Goal: Task Accomplishment & Management: Use online tool/utility

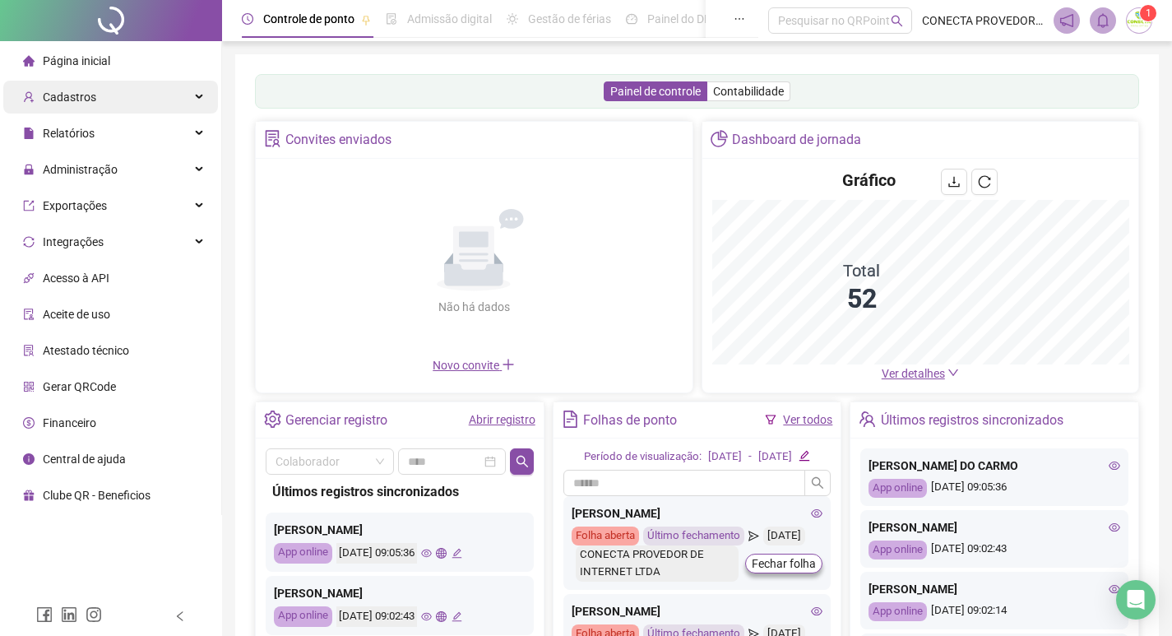
click at [90, 94] on span "Cadastros" at bounding box center [69, 96] width 53 height 13
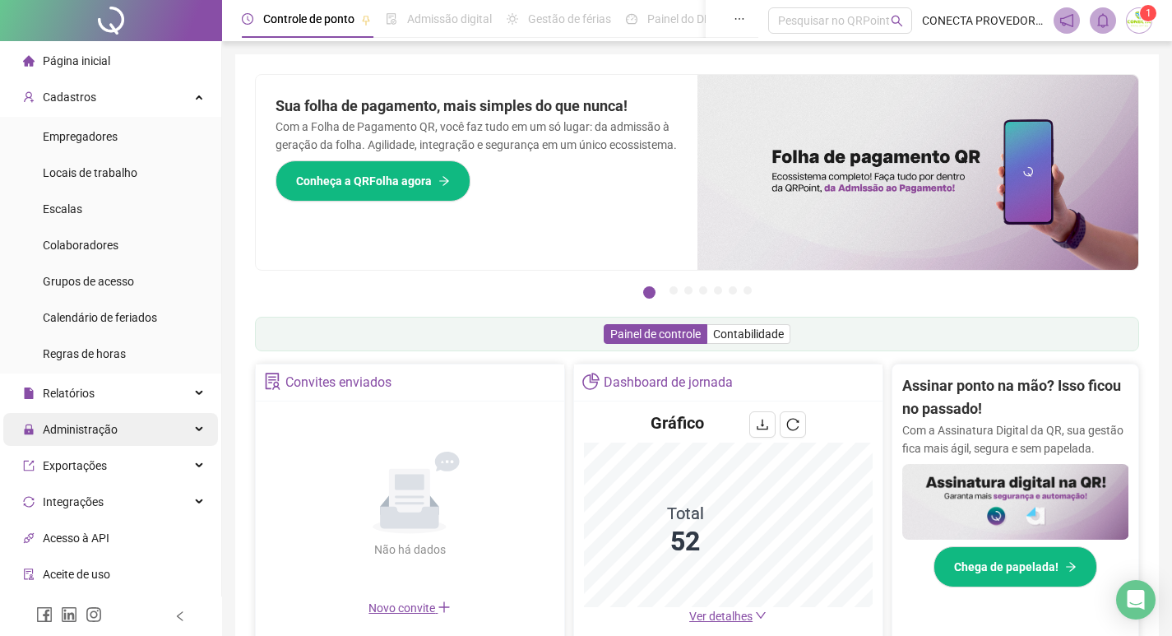
click at [91, 431] on span "Administração" at bounding box center [80, 429] width 75 height 13
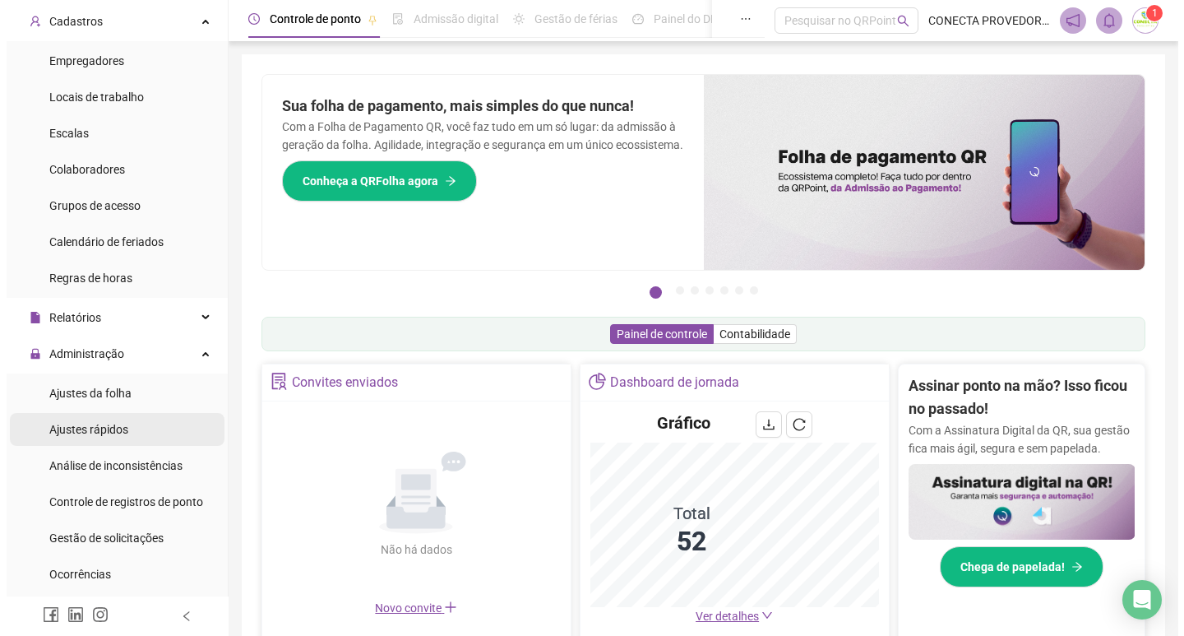
scroll to position [164, 0]
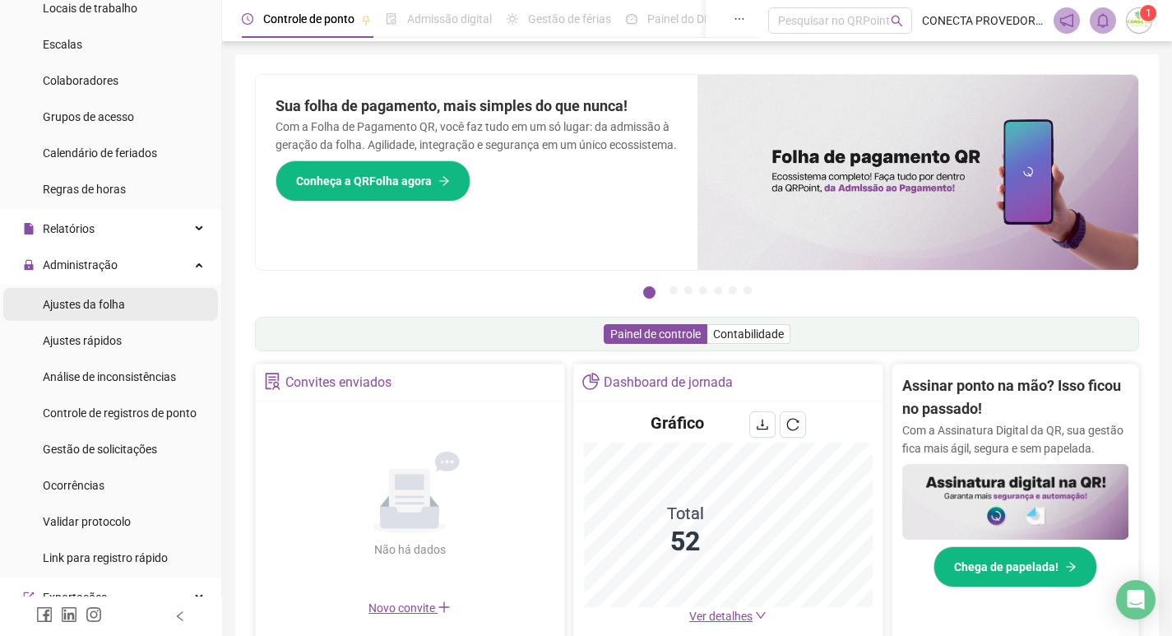
click at [86, 294] on div "Ajustes da folha" at bounding box center [84, 304] width 82 height 33
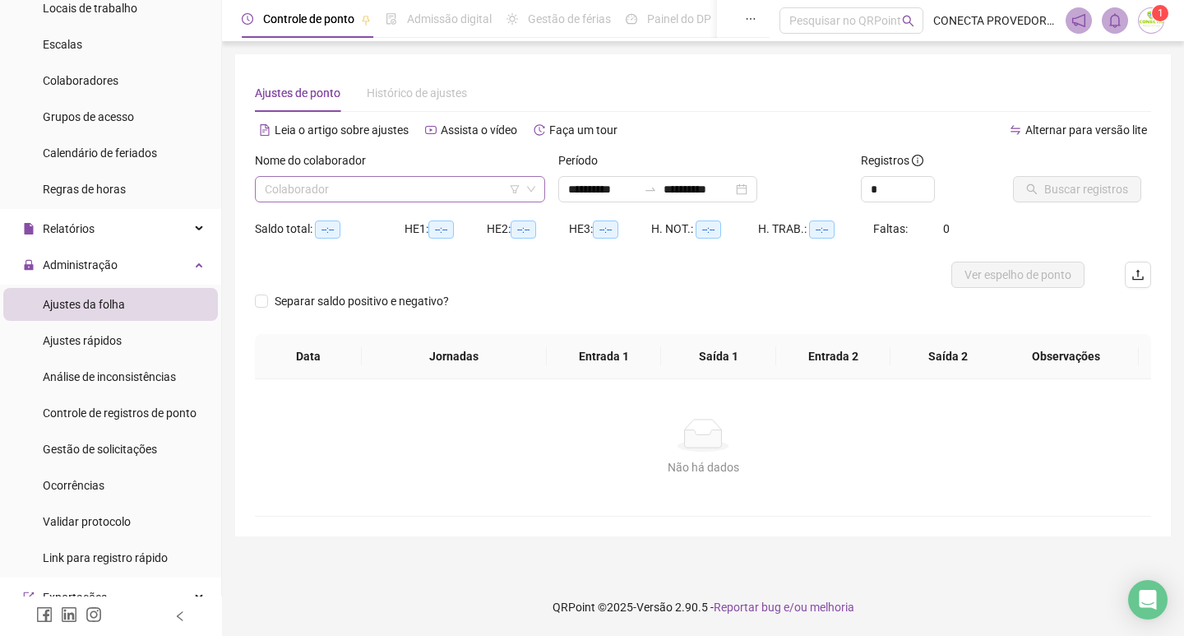
type input "**********"
click at [367, 187] on input "search" at bounding box center [393, 189] width 256 height 25
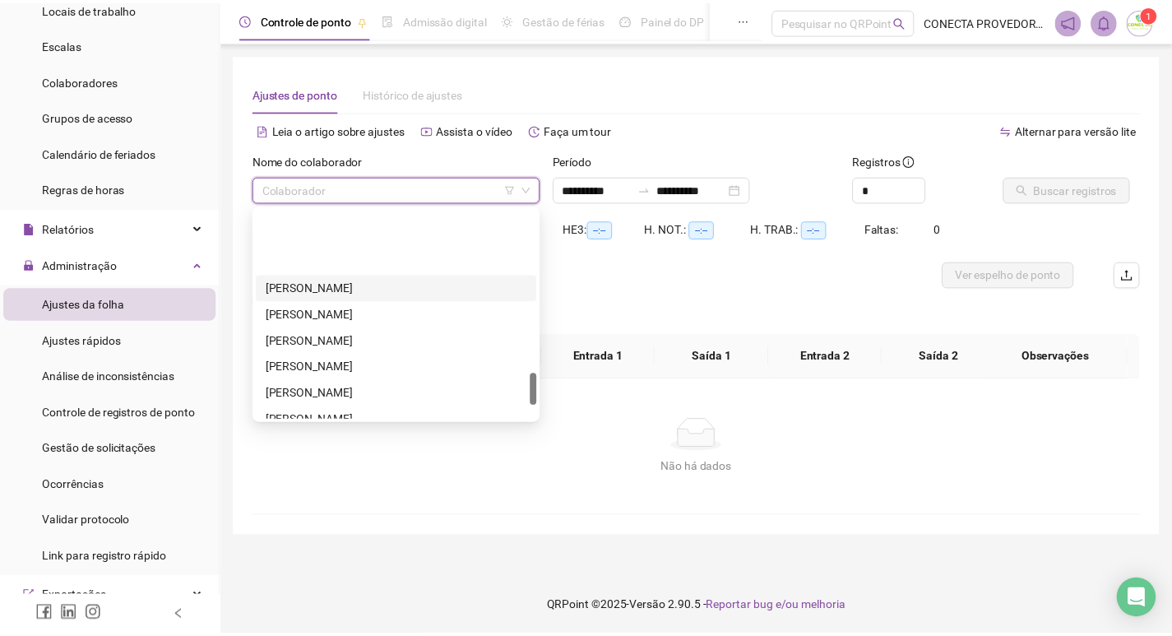
scroll to position [1158, 0]
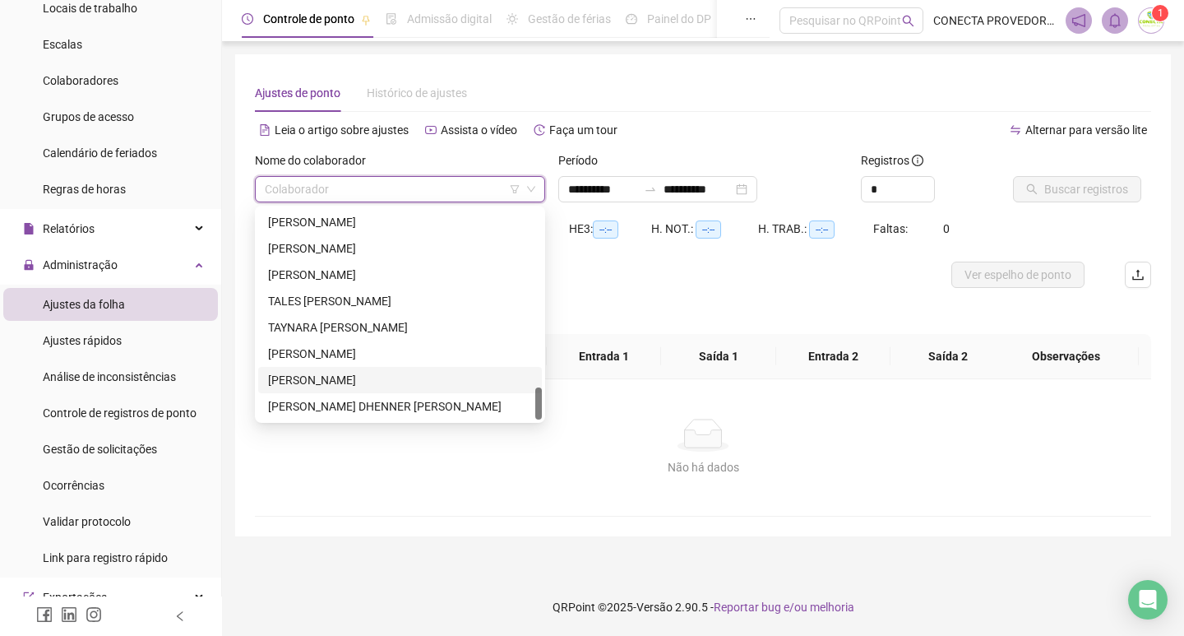
click at [321, 377] on div "[PERSON_NAME]" at bounding box center [400, 380] width 264 height 18
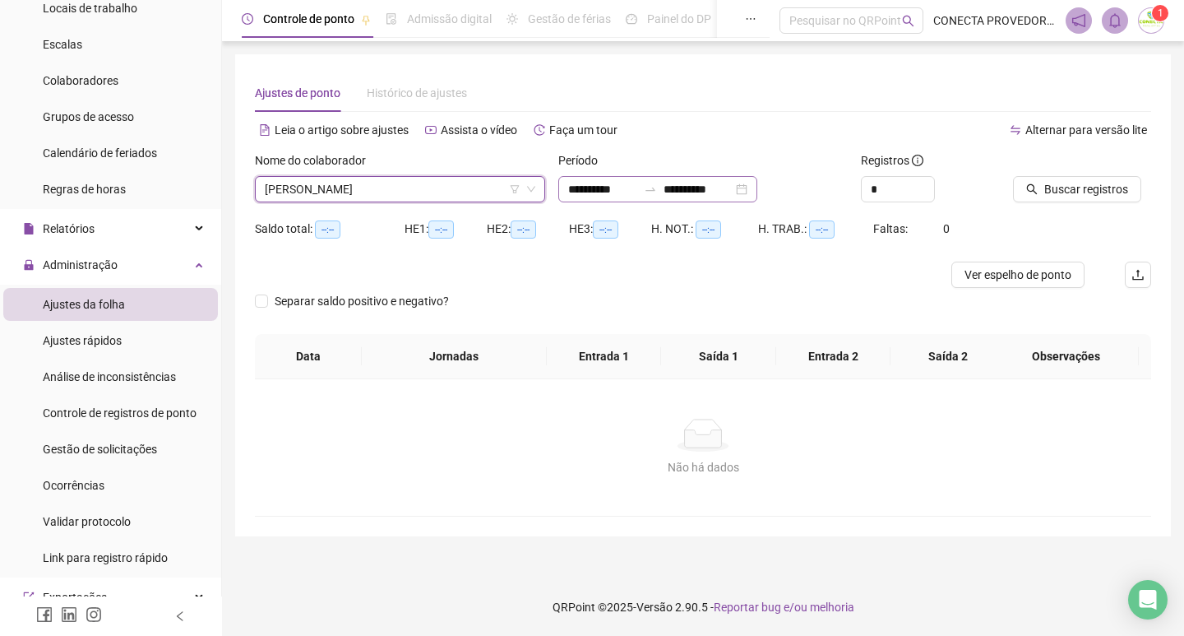
click at [657, 183] on icon "swap-right" at bounding box center [650, 189] width 13 height 13
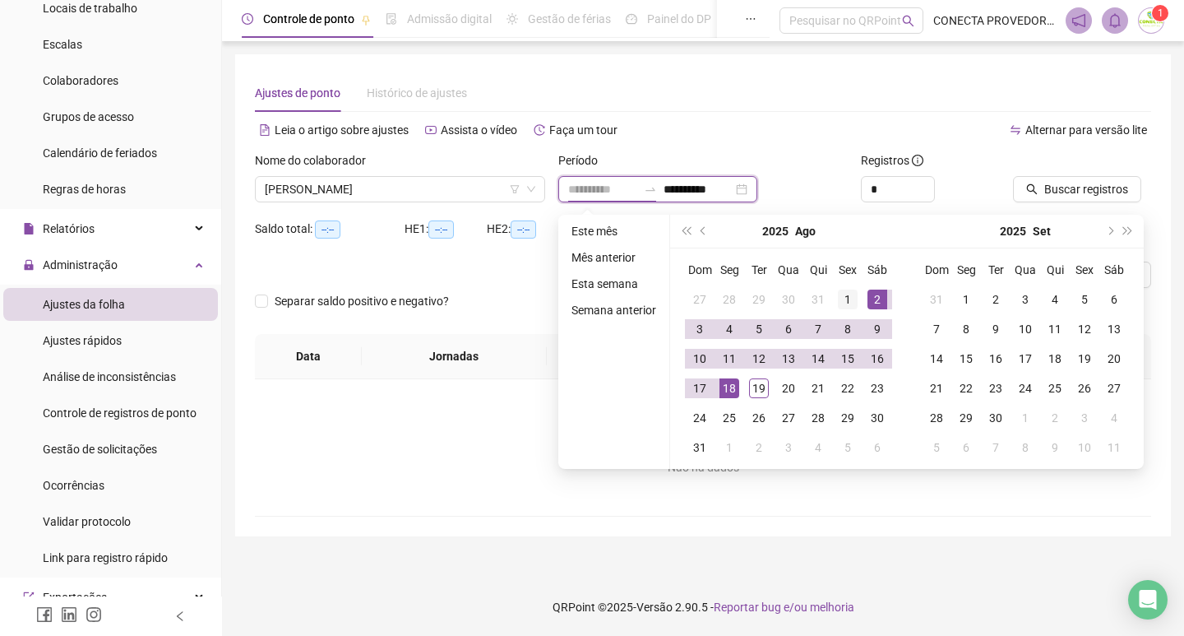
type input "**********"
click at [852, 297] on div "1" at bounding box center [848, 299] width 20 height 20
type input "**********"
click at [757, 386] on div "19" at bounding box center [759, 388] width 20 height 20
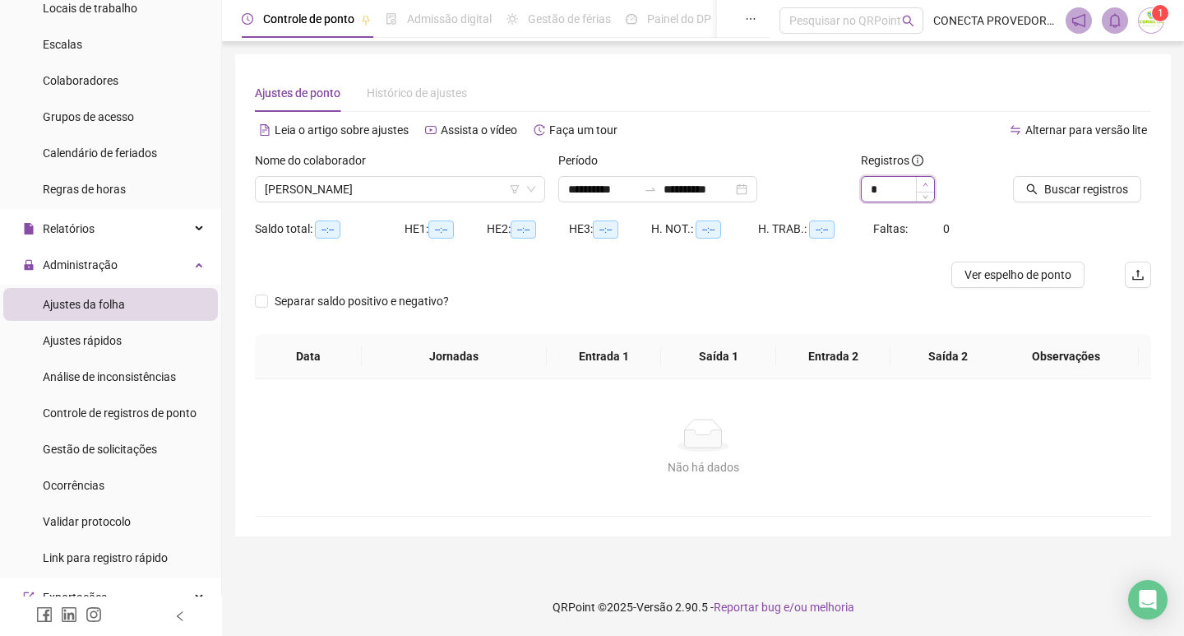
click at [926, 178] on span "Increase Value" at bounding box center [925, 184] width 18 height 15
type input "*"
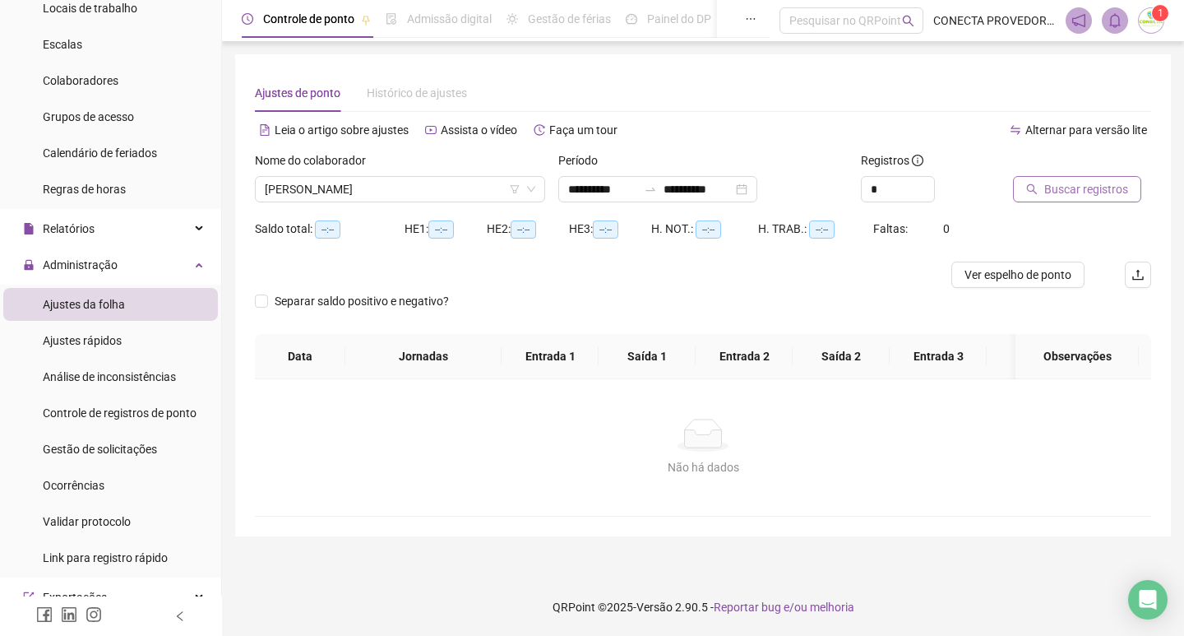
click at [1095, 185] on span "Buscar registros" at bounding box center [1086, 189] width 84 height 18
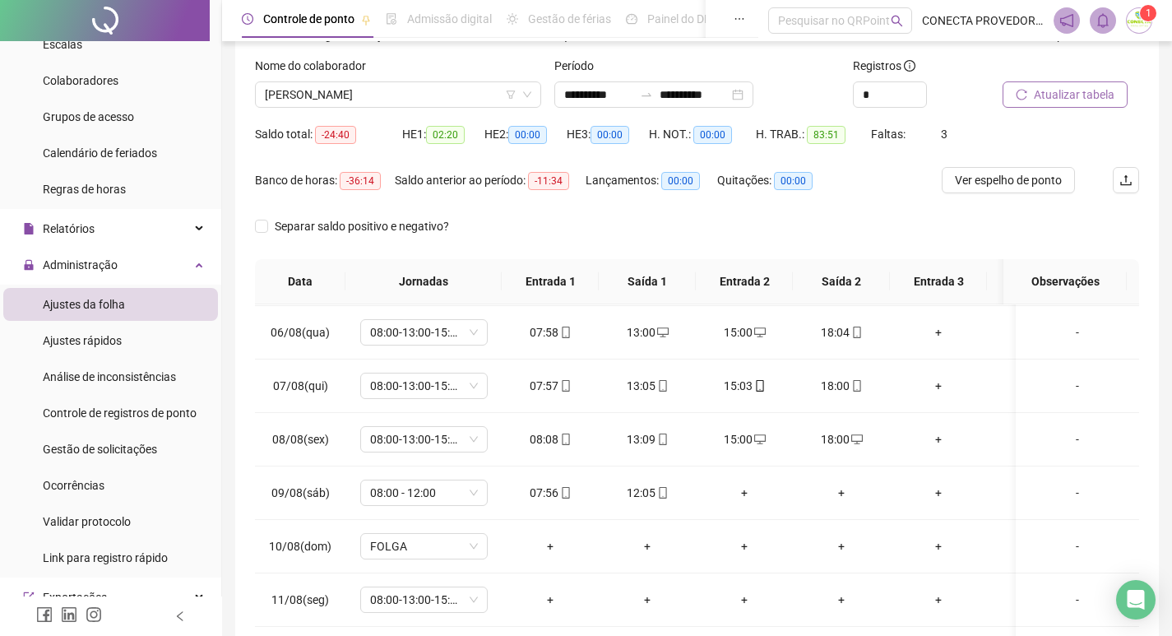
scroll to position [0, 0]
